Goal: Navigation & Orientation: Find specific page/section

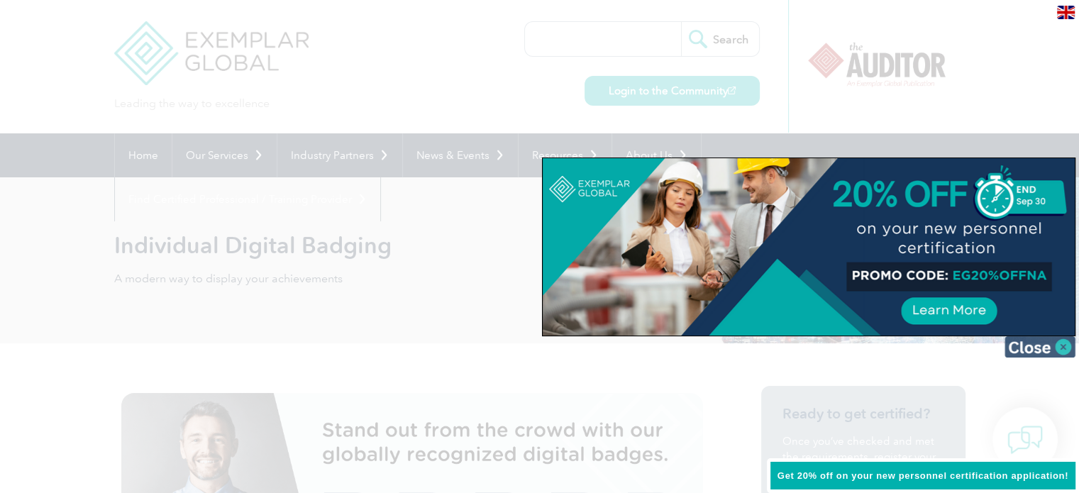
click at [1058, 341] on img at bounding box center [1040, 346] width 71 height 21
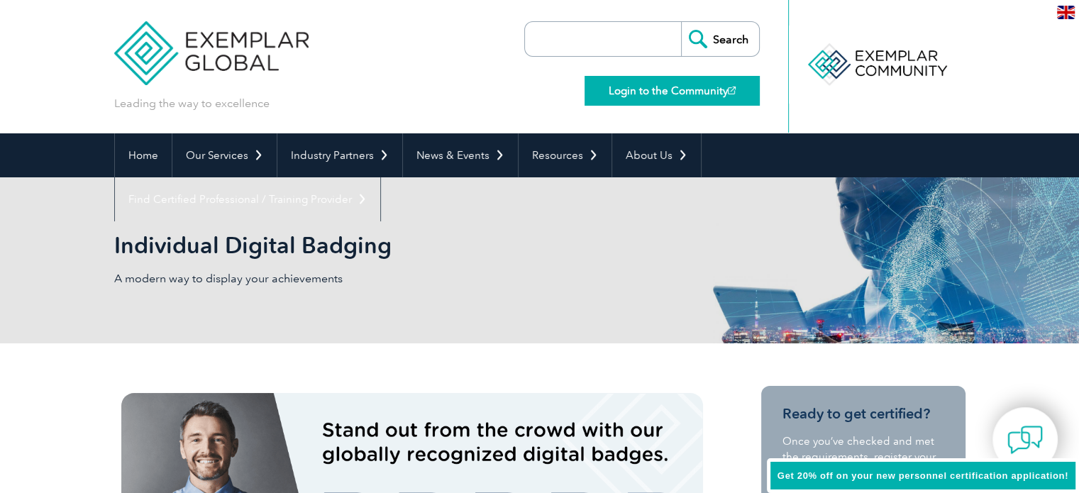
click at [709, 87] on link "Login to the Community" at bounding box center [672, 91] width 175 height 30
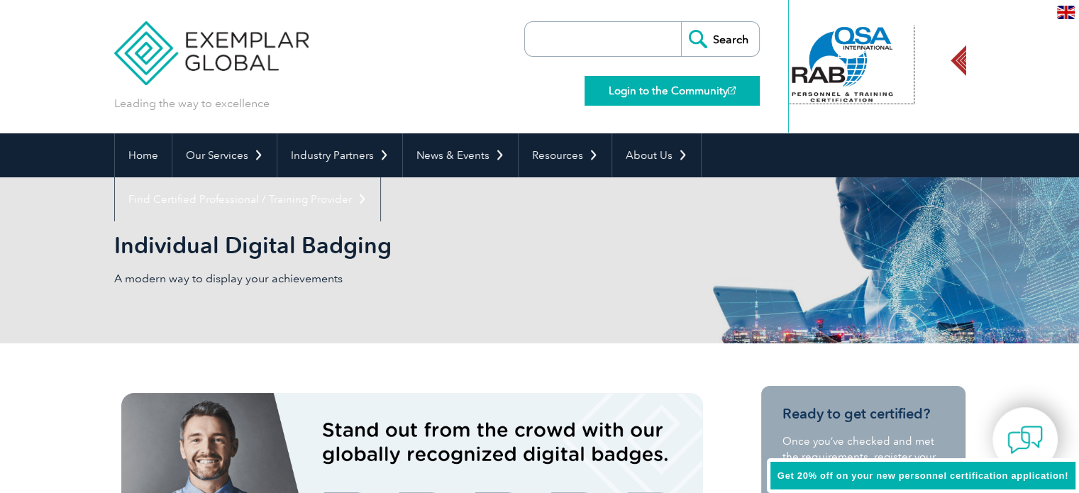
drag, startPoint x: 884, startPoint y: 90, endPoint x: 687, endPoint y: 81, distance: 197.5
click at [703, 81] on div "Leading the way to excellence Search Login to the Community ▼" at bounding box center [540, 66] width 852 height 133
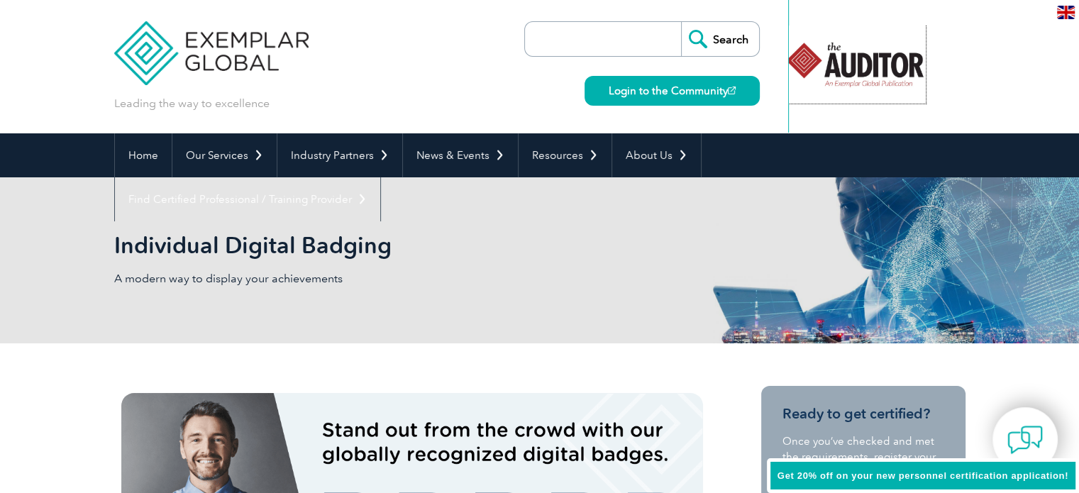
drag, startPoint x: 908, startPoint y: 73, endPoint x: 700, endPoint y: 73, distance: 207.9
click at [727, 75] on div "Leading the way to excellence Search Login to the Community ▼" at bounding box center [540, 66] width 852 height 133
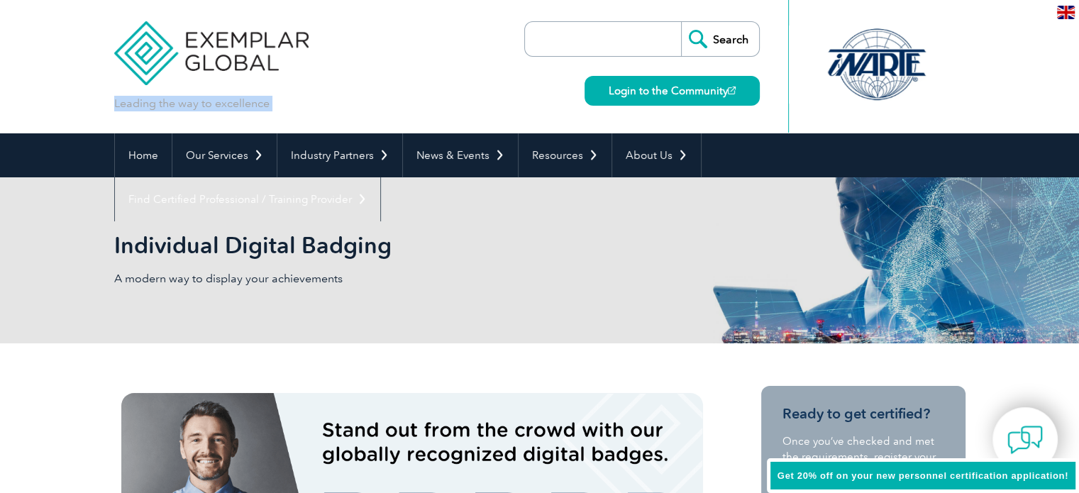
drag, startPoint x: 864, startPoint y: 81, endPoint x: 687, endPoint y: 73, distance: 177.6
click at [698, 75] on header "Leading the way to excellence Search Login to the Community ▼" at bounding box center [539, 66] width 1079 height 133
drag, startPoint x: 870, startPoint y: 74, endPoint x: 706, endPoint y: 76, distance: 164.0
click at [687, 73] on div "Leading the way to excellence Search Login to the Community ▼" at bounding box center [540, 66] width 852 height 133
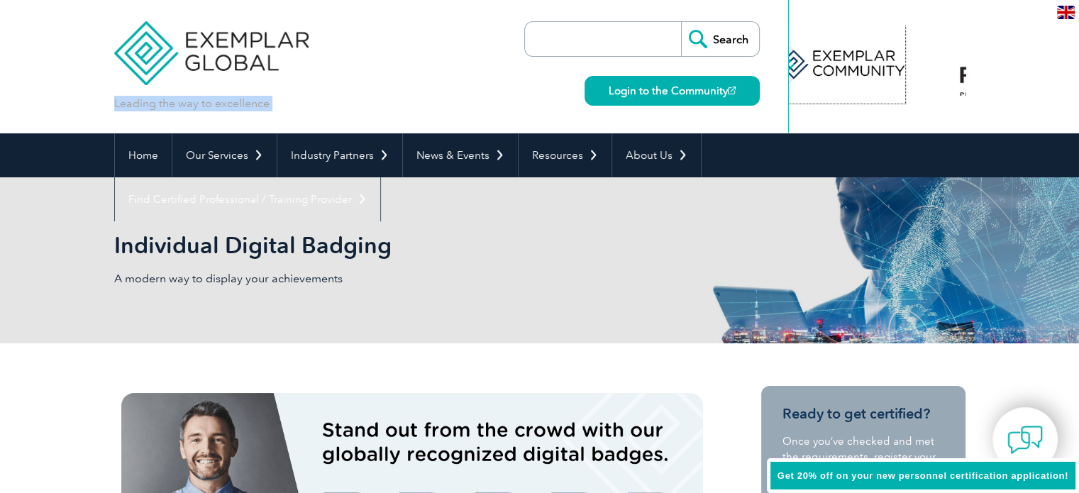
drag, startPoint x: 883, startPoint y: 82, endPoint x: 764, endPoint y: 74, distance: 118.8
click at [722, 73] on div "Leading the way to excellence Search Login to the Community ▼" at bounding box center [540, 66] width 852 height 133
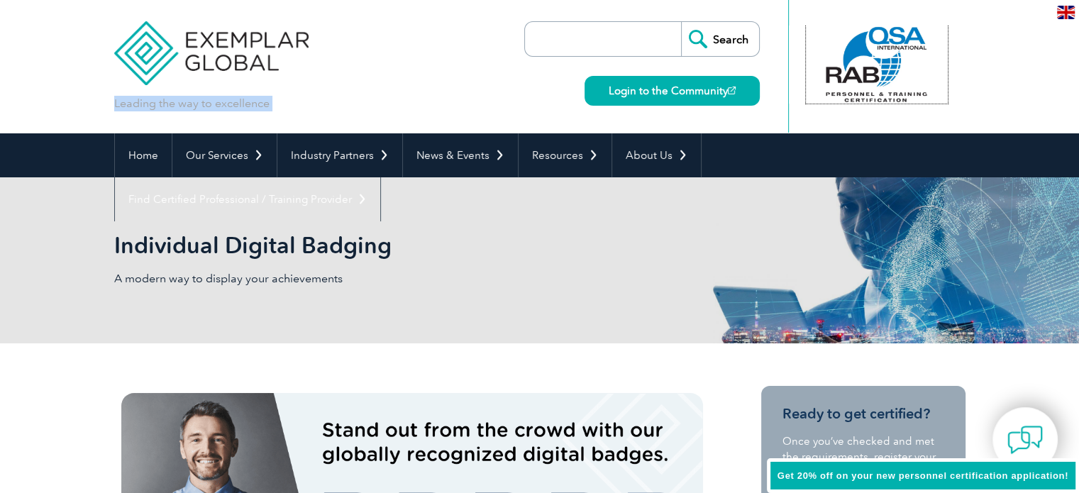
drag, startPoint x: 901, startPoint y: 74, endPoint x: 684, endPoint y: 70, distance: 216.5
click at [707, 67] on div "Leading the way to excellence Search Login to the Community ▼" at bounding box center [540, 66] width 852 height 133
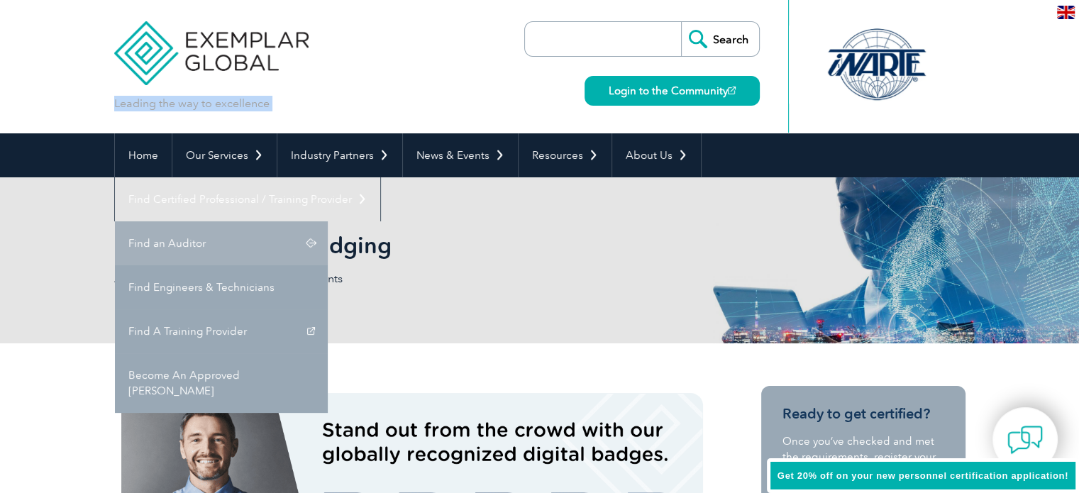
click at [328, 221] on link "Find an Auditor" at bounding box center [221, 243] width 213 height 44
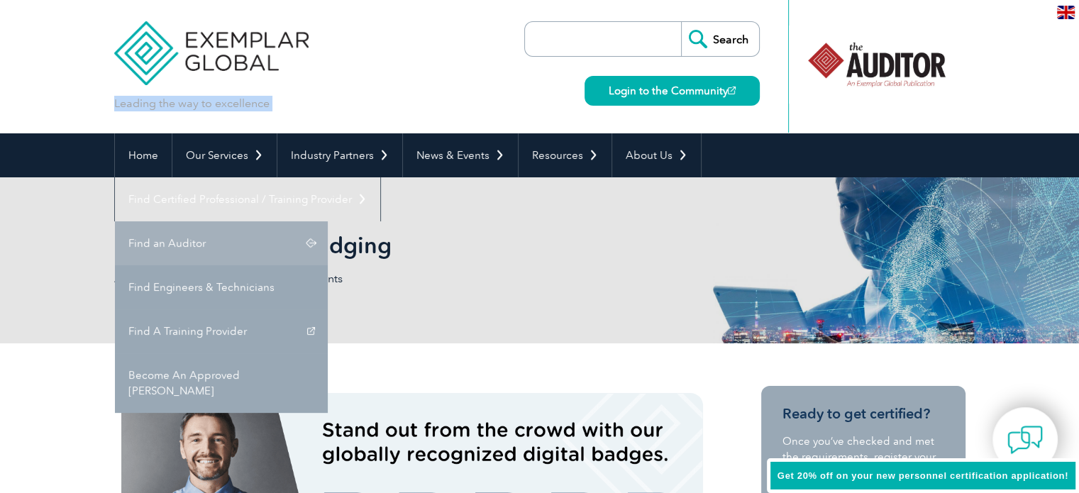
click at [328, 221] on link "Find an Auditor" at bounding box center [221, 243] width 213 height 44
